Goal: Task Accomplishment & Management: Manage account settings

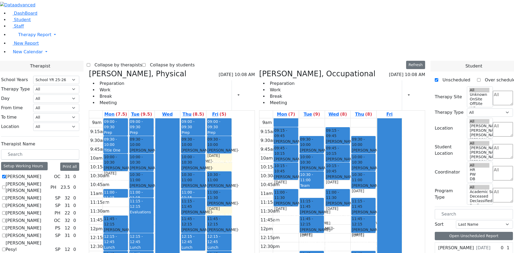
select select "212"
click at [259, 69] on icon at bounding box center [259, 73] width 0 height 9
checkbox input "false"
select select "2"
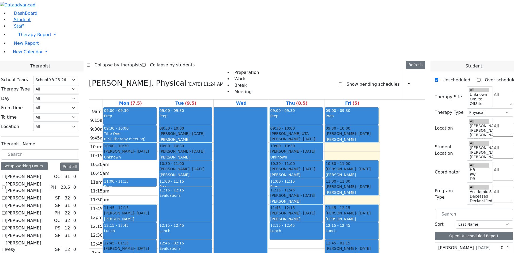
click at [145, 79] on h3 "[PERSON_NAME], Physical" at bounding box center [137, 83] width 97 height 9
click at [140, 69] on div "[PERSON_NAME], Physical [DATE] 11:24 AM Preparation Work Break Meeting Show pen…" at bounding box center [257, 198] width 341 height 259
click at [89, 79] on icon at bounding box center [89, 83] width 0 height 9
checkbox input "false"
select select
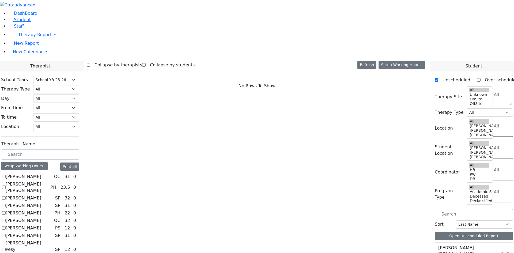
scroll to position [187, 0]
checkbox input "true"
select select "2"
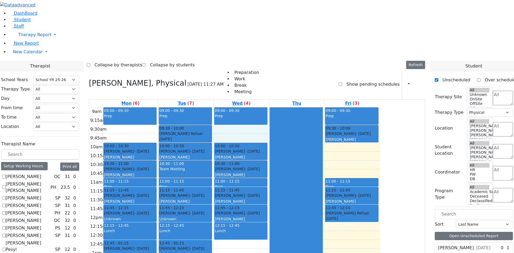
drag, startPoint x: 299, startPoint y: 57, endPoint x: 313, endPoint y: 63, distance: 15.1
click at [301, 107] on div "9am 9:15am 9:30am 9:45am 10am 10:15am 10:30am 10:45am 11am 11:15am 11:30am 11:4…" at bounding box center [234, 213] width 291 height 212
drag, startPoint x: 327, startPoint y: 57, endPoint x: 326, endPoint y: 62, distance: 5.6
click at [323, 107] on div at bounding box center [296, 213] width 53 height 212
drag, startPoint x: 323, startPoint y: 63, endPoint x: 316, endPoint y: 63, distance: 7.2
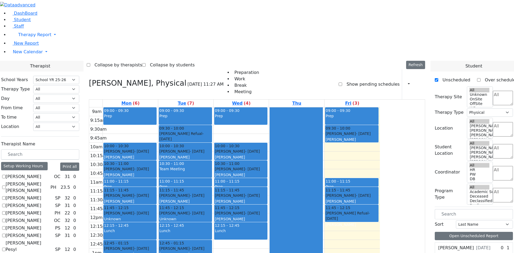
click at [322, 107] on div at bounding box center [296, 213] width 53 height 212
drag, startPoint x: 314, startPoint y: 63, endPoint x: 311, endPoint y: 56, distance: 7.6
click at [310, 107] on div "9am 9:15am 9:30am 9:45am 10am 10:15am 10:30am 10:45am 11am 11:15am 11:30am 11:4…" at bounding box center [234, 213] width 291 height 212
drag, startPoint x: 331, startPoint y: 66, endPoint x: 333, endPoint y: 77, distance: 10.9
click at [323, 107] on div at bounding box center [296, 213] width 53 height 212
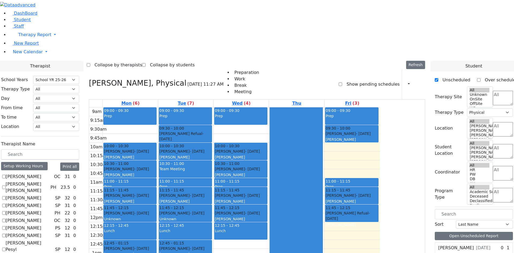
drag, startPoint x: 333, startPoint y: 81, endPoint x: 331, endPoint y: 121, distance: 40.5
click at [323, 120] on div at bounding box center [296, 213] width 53 height 212
click at [314, 214] on div "9am 9:15am 9:30am 9:45am 10am 10:15am 10:30am 10:45am 11am 11:15am 11:30am 11:4…" at bounding box center [234, 213] width 291 height 212
drag, startPoint x: 288, startPoint y: 231, endPoint x: 289, endPoint y: 173, distance: 57.8
click at [289, 173] on div "9am 9:15am 9:30am 9:45am 10am 10:15am 10:30am 10:45am 11am 11:15am 11:30am 11:4…" at bounding box center [234, 213] width 291 height 212
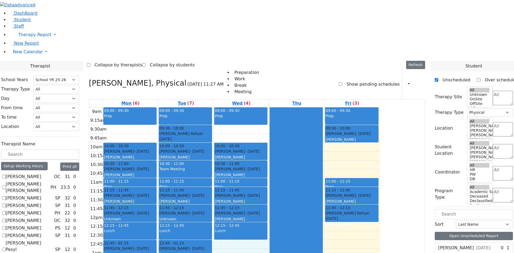
scroll to position [241, 0]
checkbox input "true"
select select
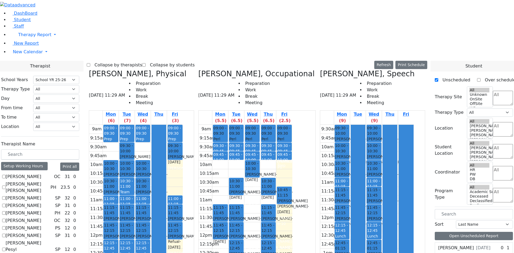
checkbox input "false"
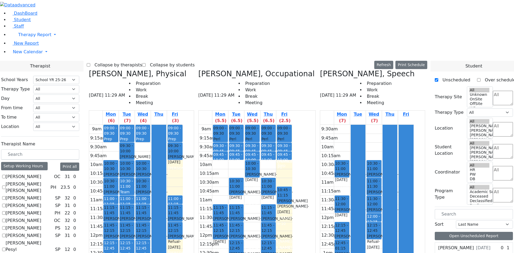
checkbox input "false"
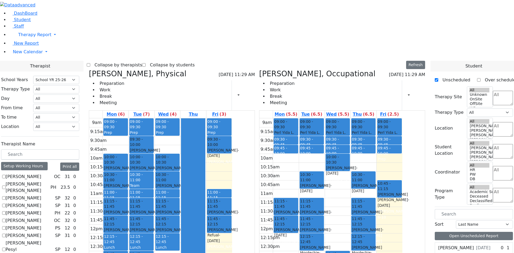
scroll to position [295, 0]
checkbox input "true"
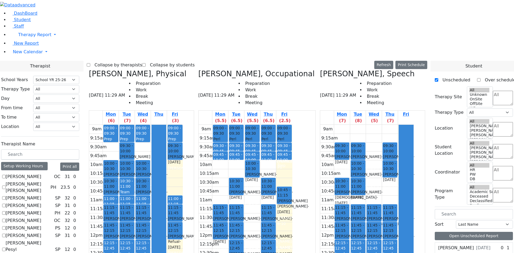
click at [141, 61] on label "Collapse by therapists" at bounding box center [116, 65] width 52 height 9
click at [90, 63] on input "Collapse by therapists" at bounding box center [88, 64] width 3 height 3
checkbox input "true"
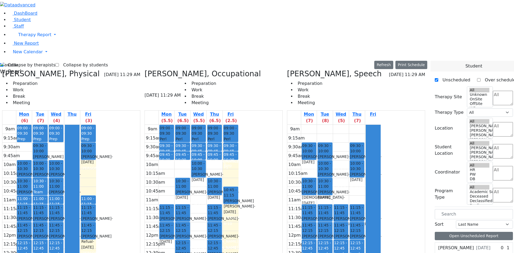
drag, startPoint x: 280, startPoint y: 70, endPoint x: 279, endPoint y: 76, distance: 5.4
click at [239, 125] on tbody "9am 9:15am 9:30am 9:45am 10am 10:15am 10:30am 10:45am 11am 11:15am 11:30am 11:4…" at bounding box center [192, 231] width 94 height 212
drag, startPoint x: 143, startPoint y: 89, endPoint x: 142, endPoint y: 95, distance: 5.6
click at [96, 125] on tbody "9am 9:15am 9:30am 9:45am 10am 10:15am 10:30am 10:45am 11am 11:15am 11:30am 11:4…" at bounding box center [49, 231] width 94 height 212
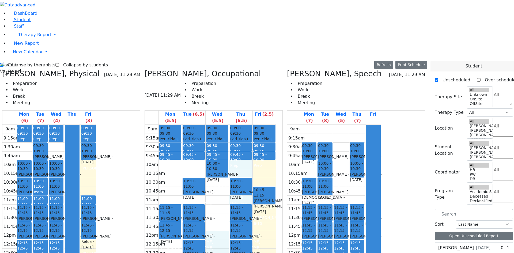
click at [224, 138] on div "9am 9:15am 9:30am 9:45am 10am 10:15am 10:30am 10:45am 11am 11:15am 11:30am 11:4…" at bounding box center [210, 231] width 131 height 212
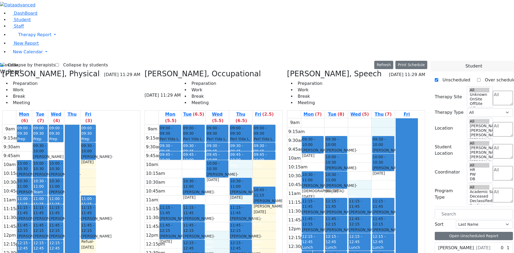
drag, startPoint x: 359, startPoint y: 58, endPoint x: 362, endPoint y: 99, distance: 41.1
click at [361, 118] on div "9am 9:15am 9:30am 9:45am 10am 10:15am 10:30am 10:45am 11am 11:15am 11:30am 11:4…" at bounding box center [352, 224] width 131 height 212
click at [382, 118] on div "9am 9:15am 9:30am 9:45am 10am 10:15am 10:30am 10:45am 11am 11:15am 11:30am 11:4…" at bounding box center [352, 224] width 131 height 212
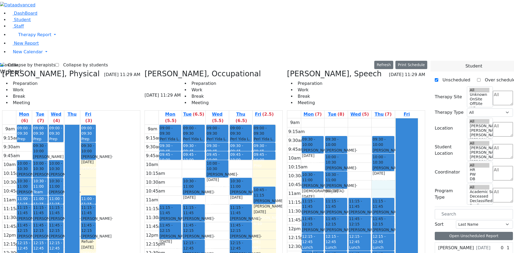
drag, startPoint x: 382, startPoint y: 96, endPoint x: 380, endPoint y: 103, distance: 7.1
drag, startPoint x: 275, startPoint y: 115, endPoint x: 276, endPoint y: 122, distance: 7.0
click at [276, 125] on div "9am 9:15am 9:30am 9:45am 10am 10:15am 10:30am 10:45am 11am 11:15am 11:30am 11:4…" at bounding box center [210, 231] width 131 height 212
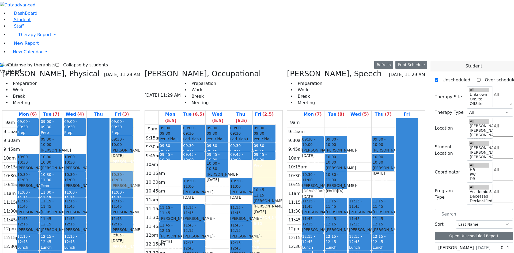
drag, startPoint x: 448, startPoint y: 167, endPoint x: 136, endPoint y: 91, distance: 321.9
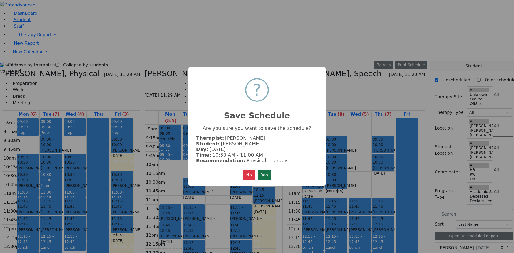
click at [264, 173] on button "Yes" at bounding box center [265, 175] width 14 height 10
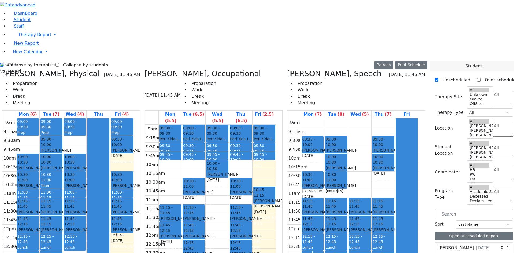
drag, startPoint x: 455, startPoint y: 155, endPoint x: 288, endPoint y: 70, distance: 187.5
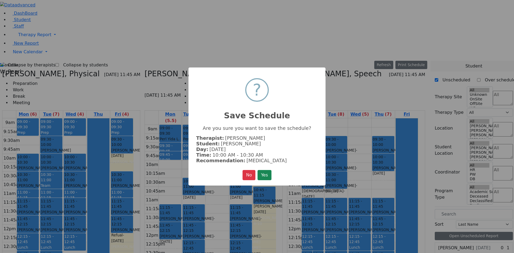
click at [263, 170] on button "Yes" at bounding box center [265, 175] width 14 height 10
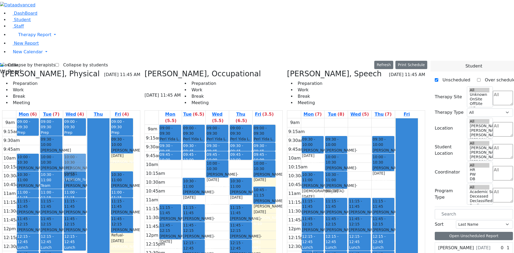
drag, startPoint x: 97, startPoint y: 74, endPoint x: 101, endPoint y: 75, distance: 4.1
click at [86, 118] on div "09:00 - 09:30 Prep 10:00 - 10:30 [PERSON_NAME] - [DATE] [PERSON_NAME] 10:30 - 1…" at bounding box center [74, 224] width 23 height 212
drag, startPoint x: 92, startPoint y: 93, endPoint x: 96, endPoint y: 171, distance: 77.7
click at [86, 171] on div "09:00 - 09:30 Prep 10:00 - 10:30 [PERSON_NAME] - [DATE] [PERSON_NAME] 10:30 - 1…" at bounding box center [74, 224] width 23 height 212
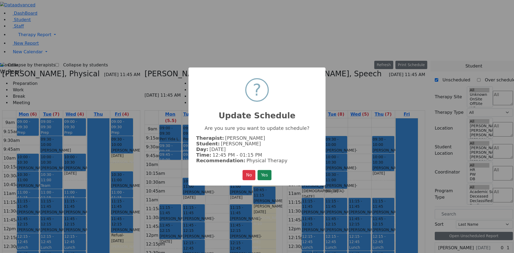
click at [275, 177] on div "× ? Update Schedule Are you sure you want to update schedule? Therapist: [PERSO…" at bounding box center [256, 126] width 137 height 118
click at [270, 176] on button "Yes" at bounding box center [265, 175] width 14 height 10
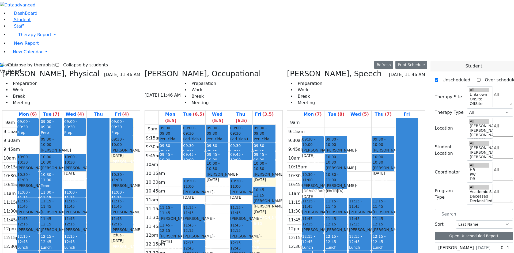
drag, startPoint x: 449, startPoint y: 166, endPoint x: 102, endPoint y: 92, distance: 354.4
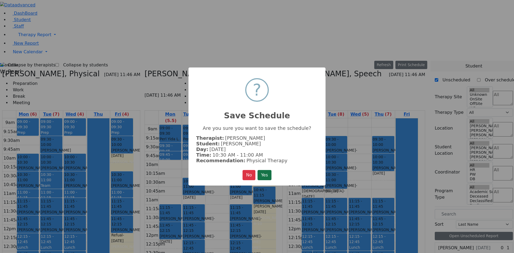
click at [268, 172] on button "Yes" at bounding box center [265, 175] width 14 height 10
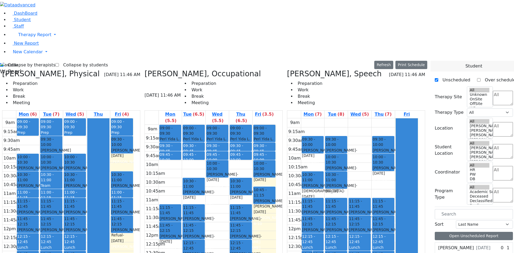
drag, startPoint x: 452, startPoint y: 145, endPoint x: 370, endPoint y: 72, distance: 110.0
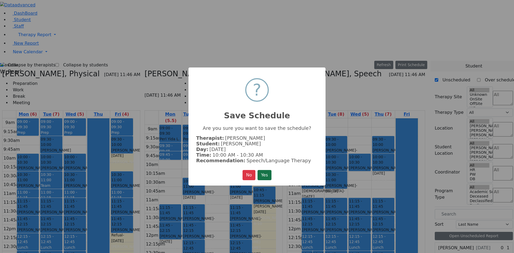
click at [268, 173] on button "Yes" at bounding box center [265, 175] width 14 height 10
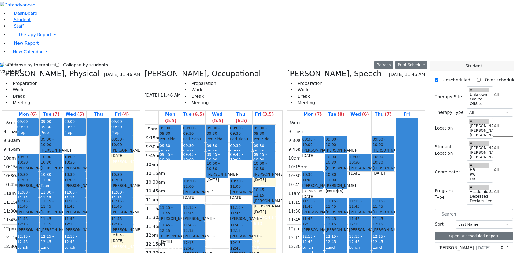
drag, startPoint x: 457, startPoint y: 146, endPoint x: 325, endPoint y: 73, distance: 150.5
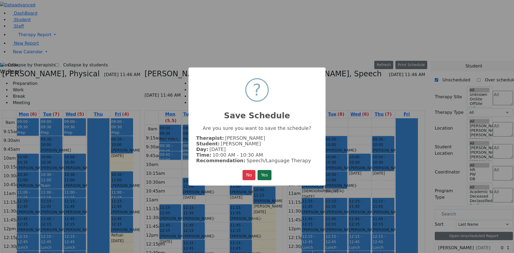
click at [266, 175] on button "Yes" at bounding box center [265, 175] width 14 height 10
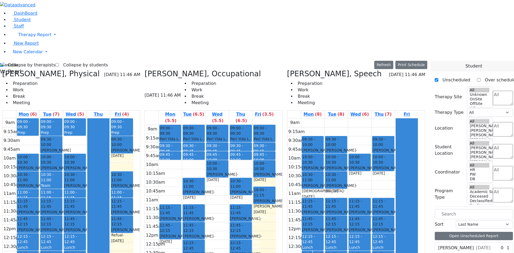
drag, startPoint x: 453, startPoint y: 145, endPoint x: 190, endPoint y: 89, distance: 268.2
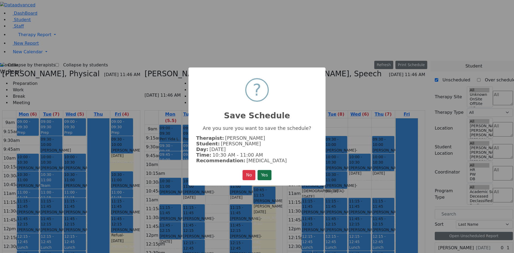
click at [262, 176] on button "Yes" at bounding box center [265, 175] width 14 height 10
